Goal: Transaction & Acquisition: Purchase product/service

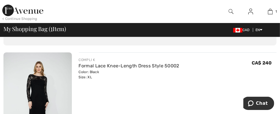
scroll to position [86, 0]
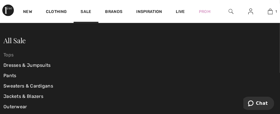
scroll to position [288, 0]
click at [10, 53] on link "Tops" at bounding box center [48, 55] width 91 height 10
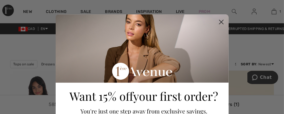
click at [219, 22] on icon "Close dialog" at bounding box center [221, 22] width 4 height 4
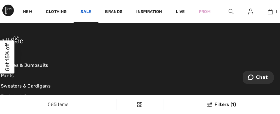
click at [86, 11] on link "Sale" at bounding box center [85, 12] width 11 height 6
